Goal: Manage account settings

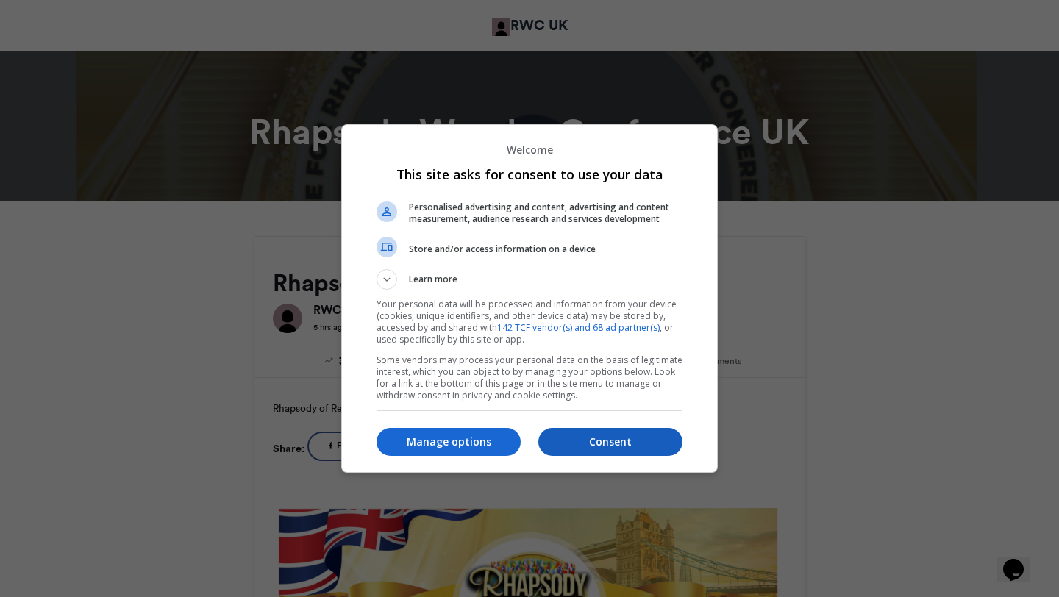
click at [615, 441] on p "Consent" at bounding box center [610, 442] width 144 height 15
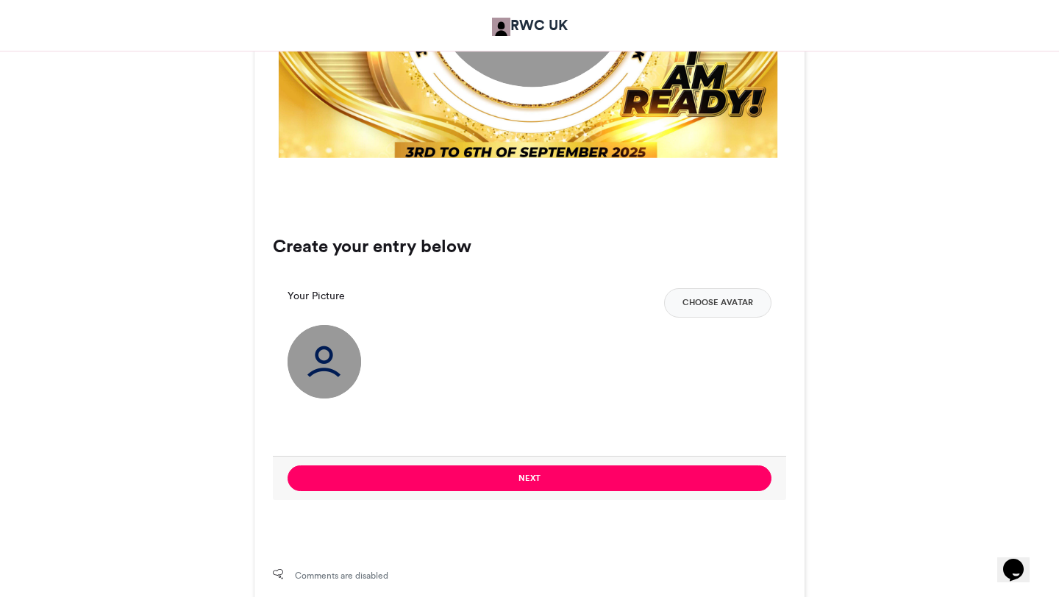
scroll to position [825, 0]
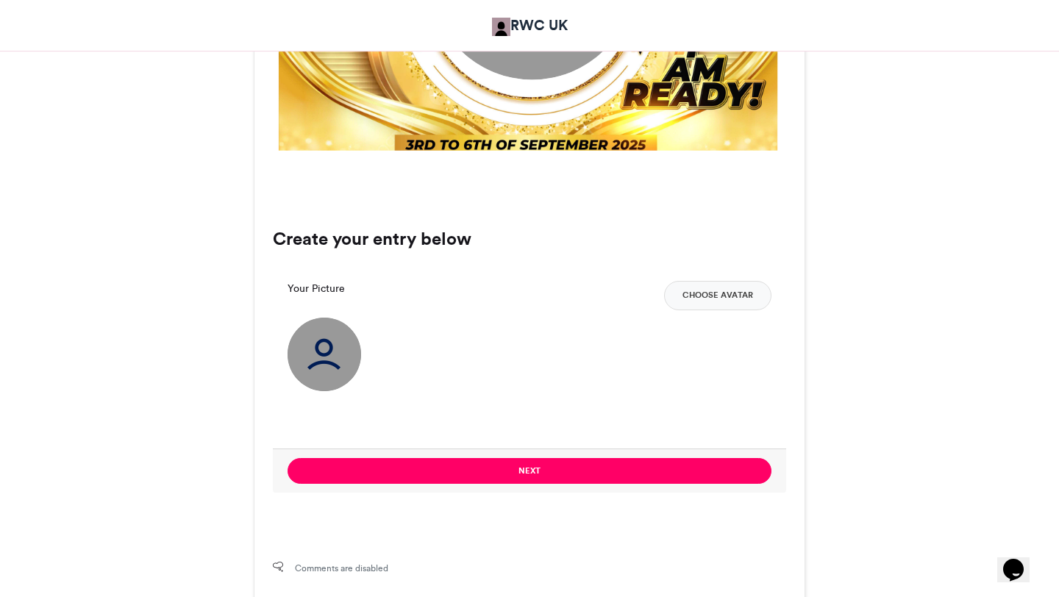
click at [329, 351] on img at bounding box center [324, 355] width 74 height 74
click at [730, 294] on button "Choose Avatar" at bounding box center [717, 295] width 107 height 29
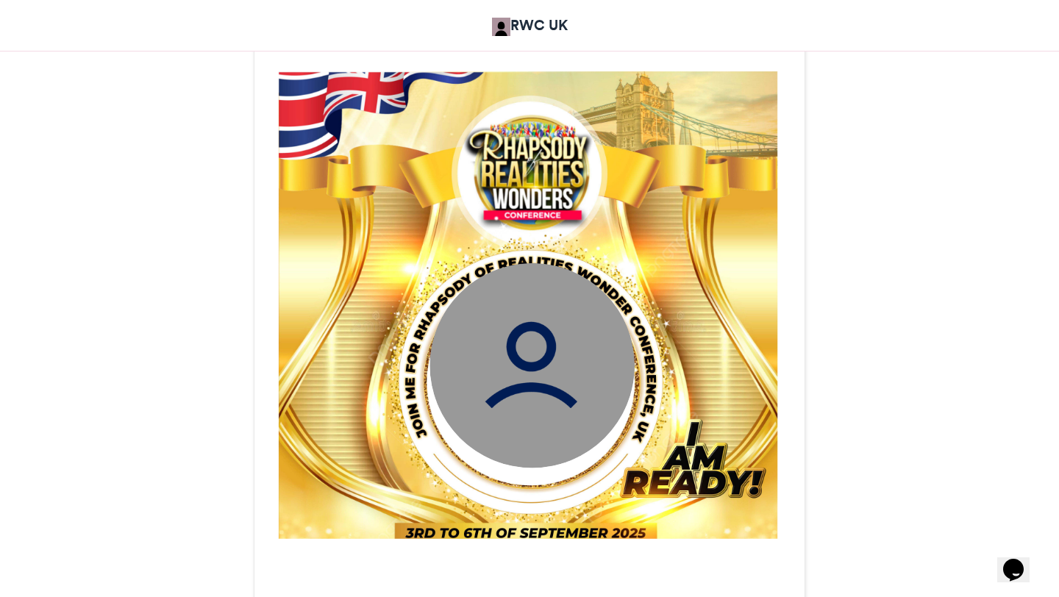
scroll to position [434, 0]
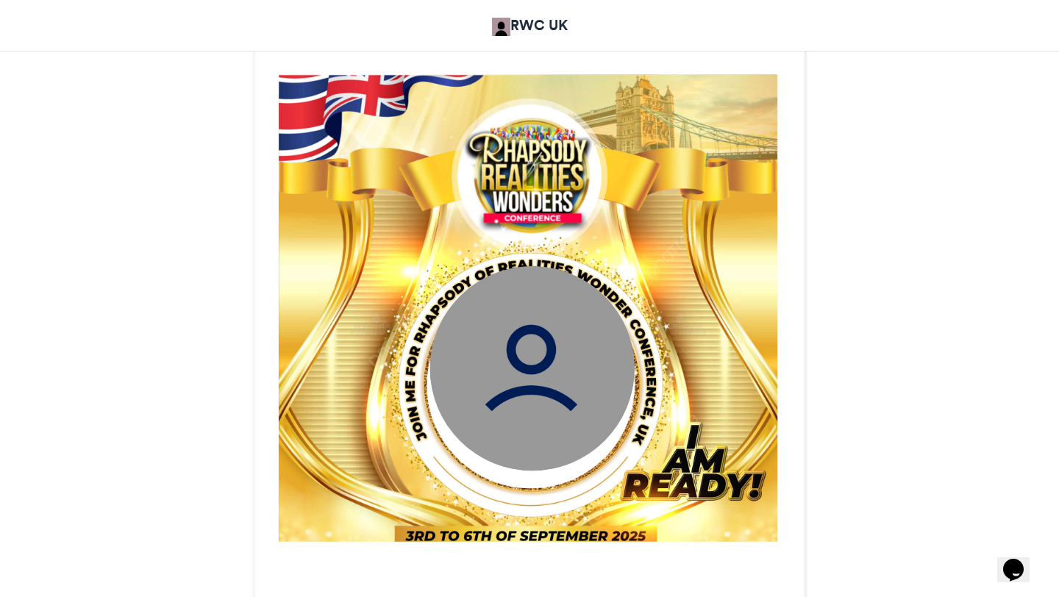
click at [557, 339] on img at bounding box center [531, 367] width 205 height 205
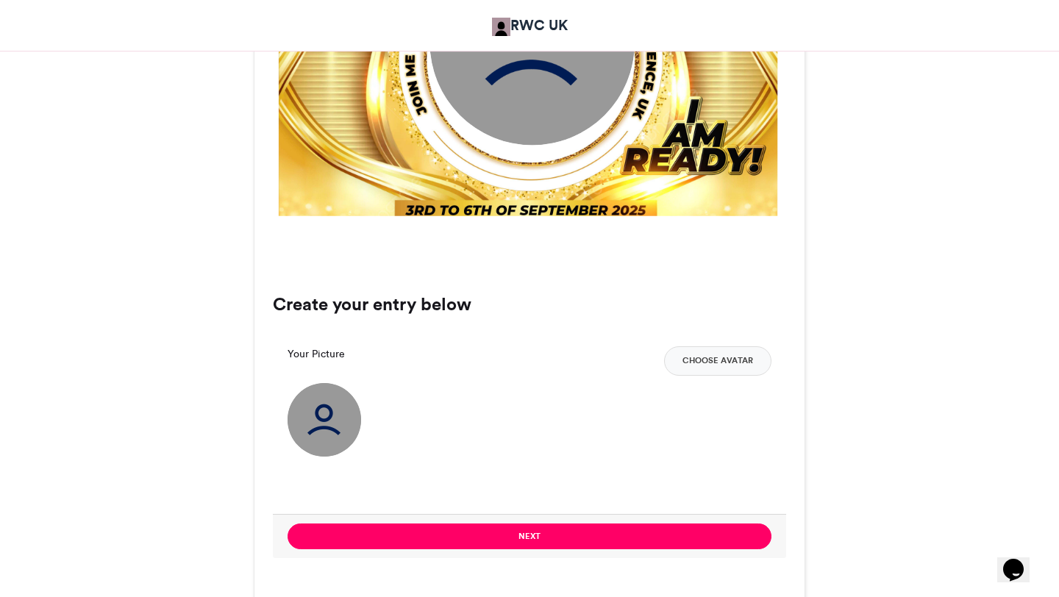
scroll to position [762, 0]
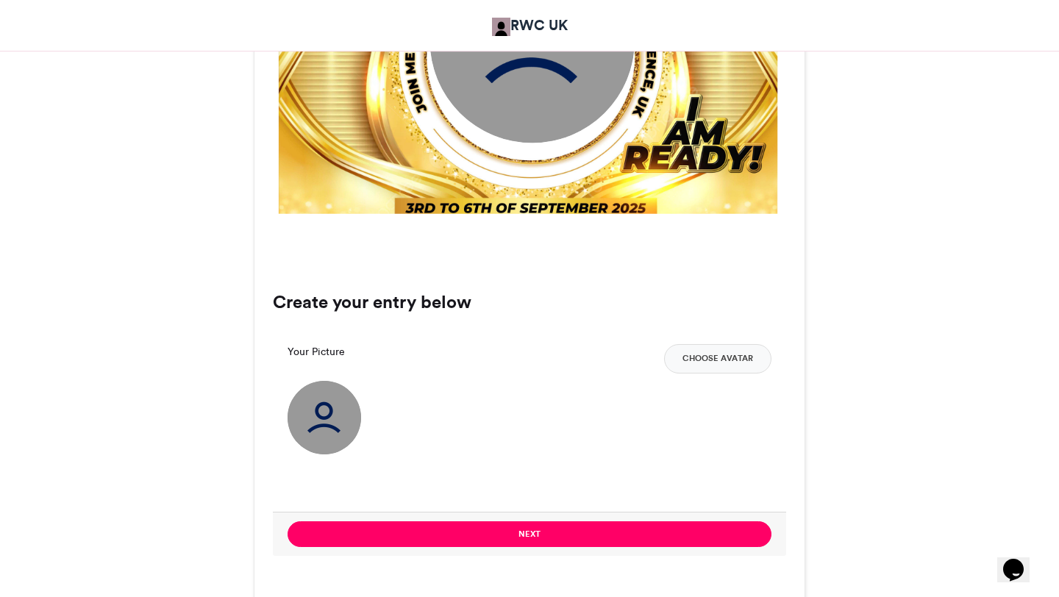
click at [317, 423] on img at bounding box center [324, 418] width 74 height 74
click at [728, 359] on button "Choose Avatar" at bounding box center [717, 358] width 107 height 29
click at [717, 360] on button "Choose Avatar" at bounding box center [717, 358] width 107 height 29
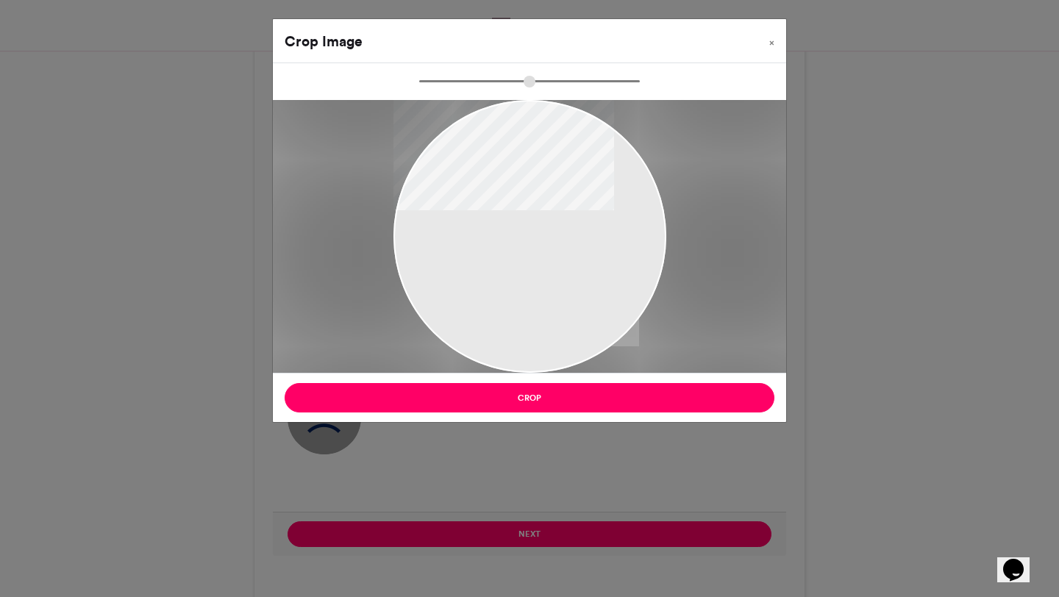
type input "******"
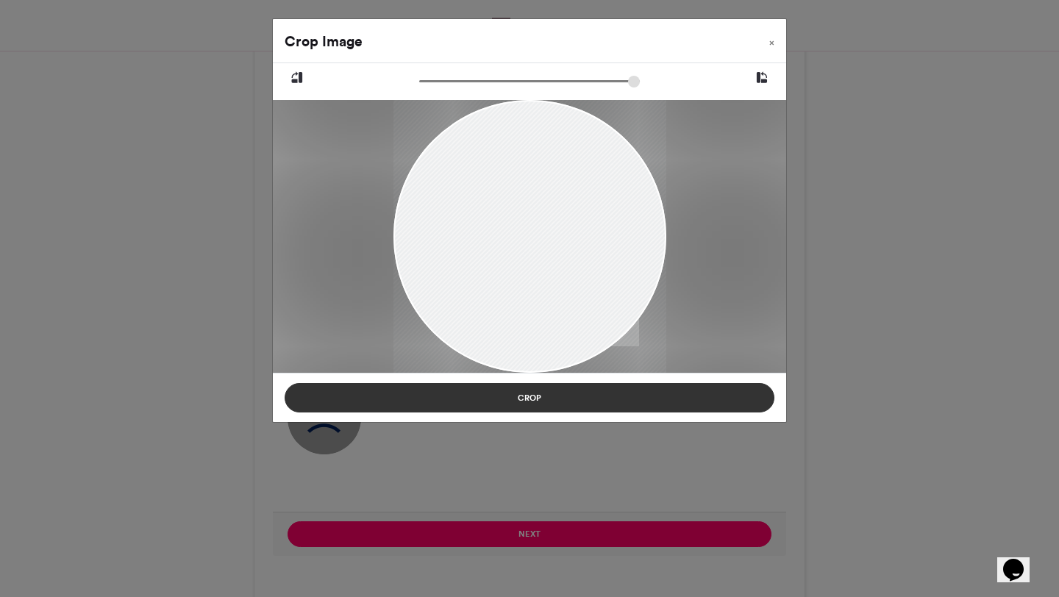
click at [530, 397] on button "Crop" at bounding box center [530, 397] width 490 height 29
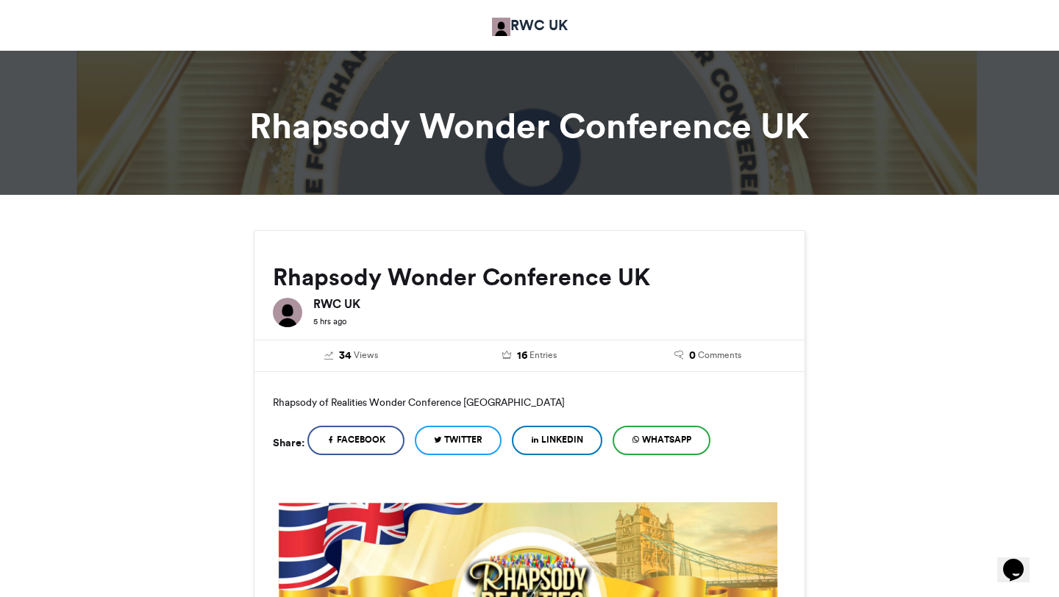
scroll to position [0, 0]
